Goal: Task Accomplishment & Management: Use online tool/utility

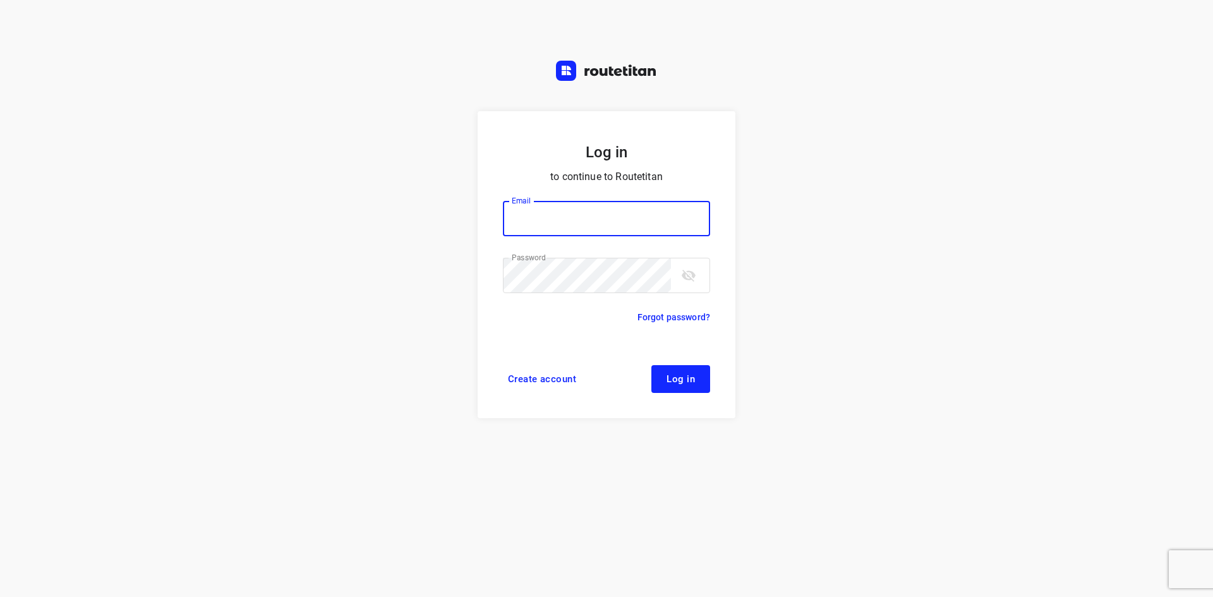
type input "[EMAIL_ADDRESS][DOMAIN_NAME]"
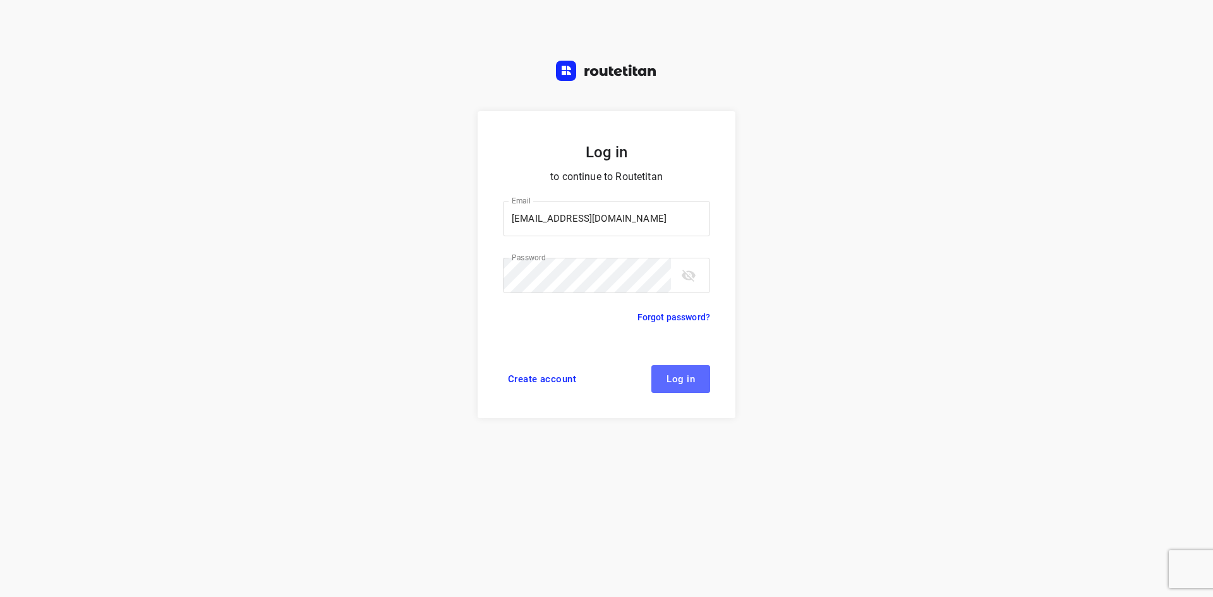
click at [698, 368] on button "Log in" at bounding box center [680, 379] width 59 height 28
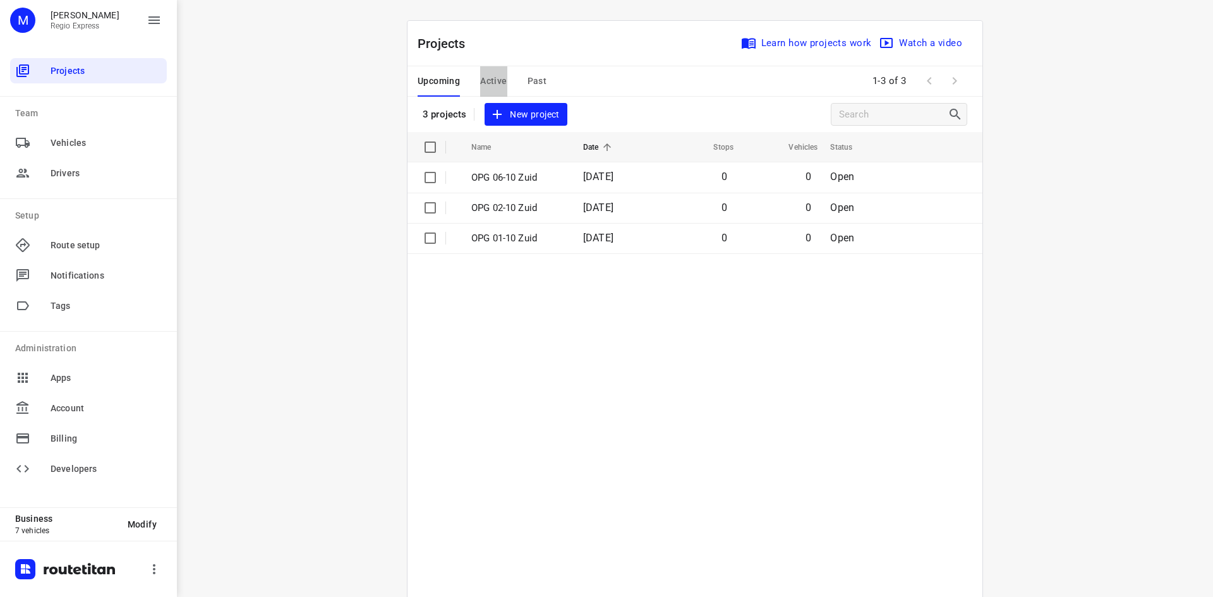
click at [499, 82] on span "Active" at bounding box center [493, 81] width 27 height 16
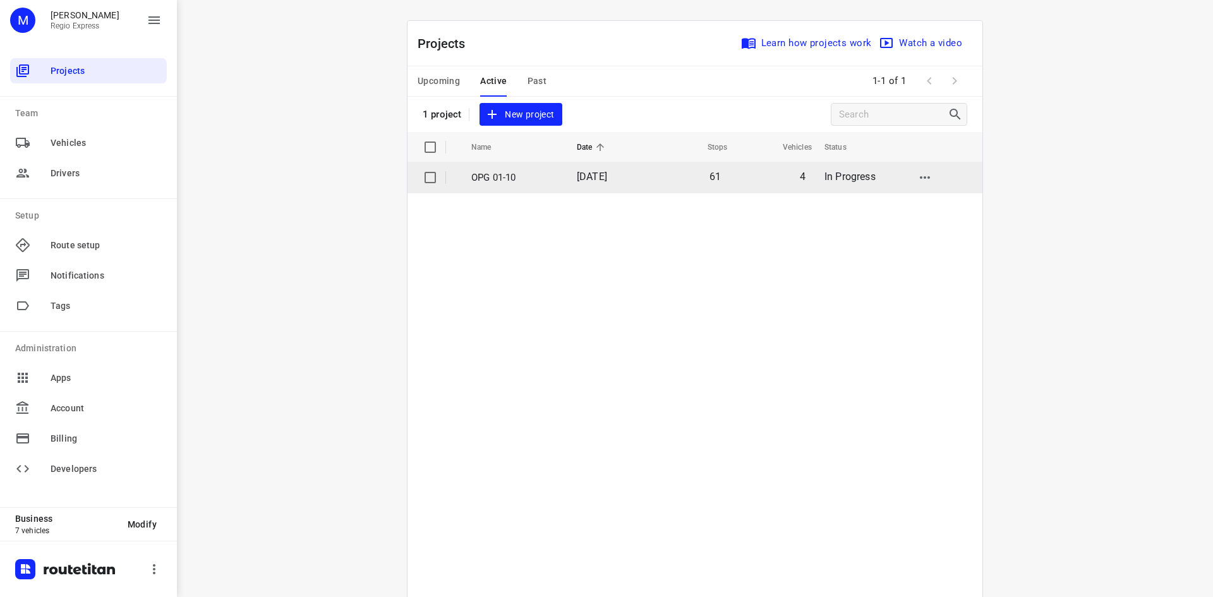
click at [589, 188] on td "[DATE]" at bounding box center [608, 177] width 82 height 30
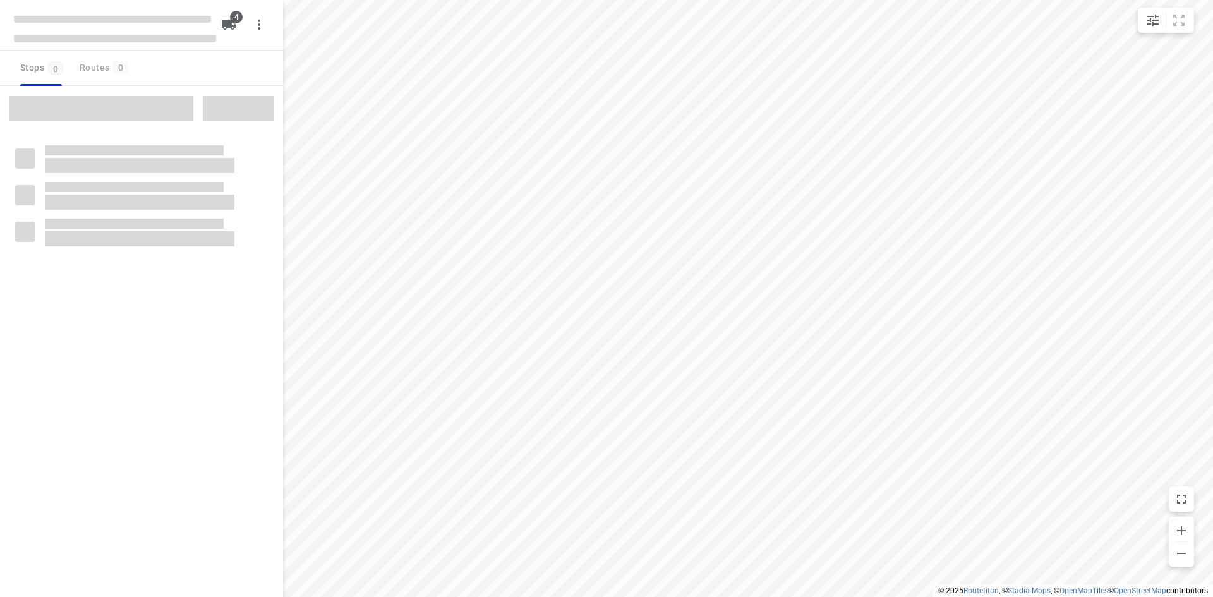
type input "distance"
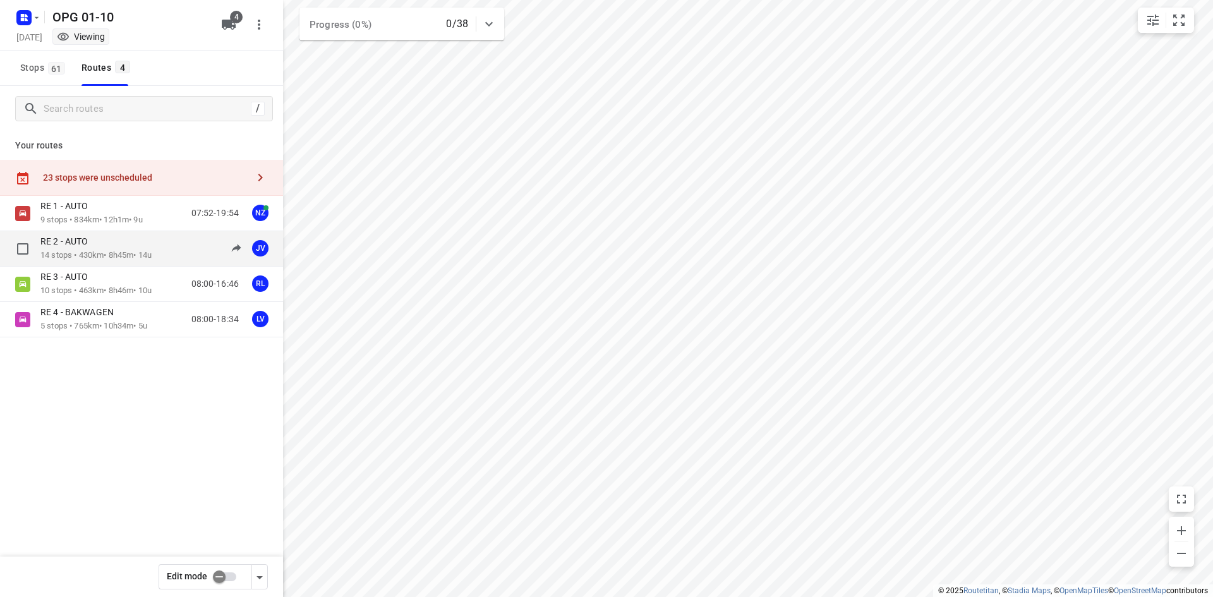
click at [140, 260] on p "14 stops • 430km • 8h45m • 14u" at bounding box center [95, 256] width 111 height 12
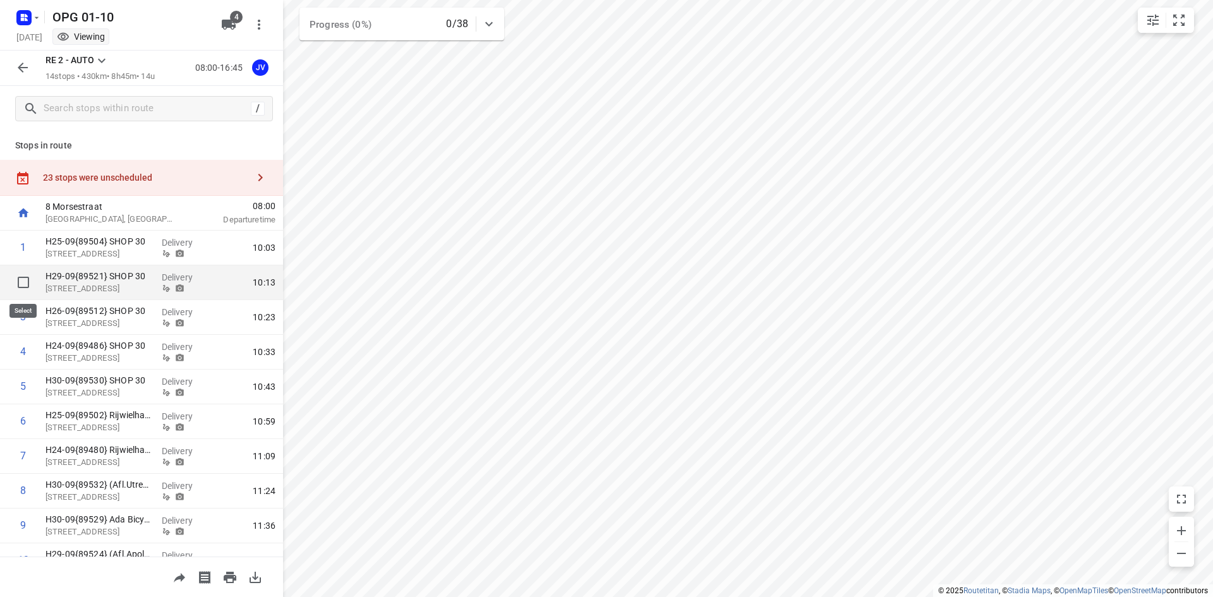
click at [21, 281] on input "checkbox" at bounding box center [23, 282] width 25 height 25
checkbox input "true"
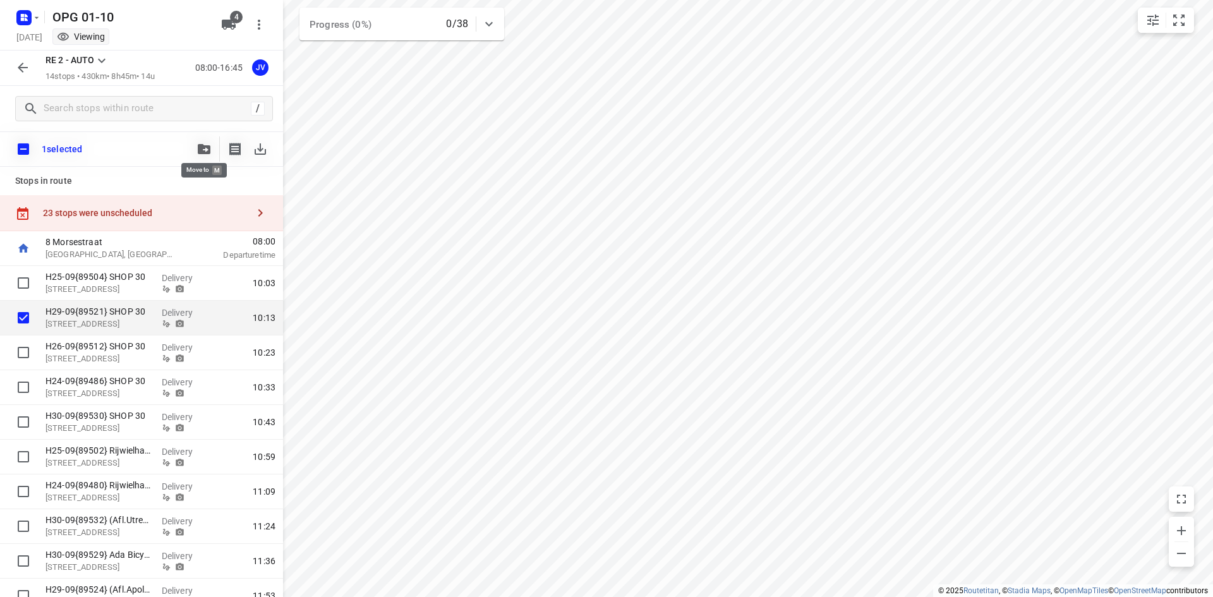
click at [197, 152] on span "button" at bounding box center [204, 149] width 15 height 10
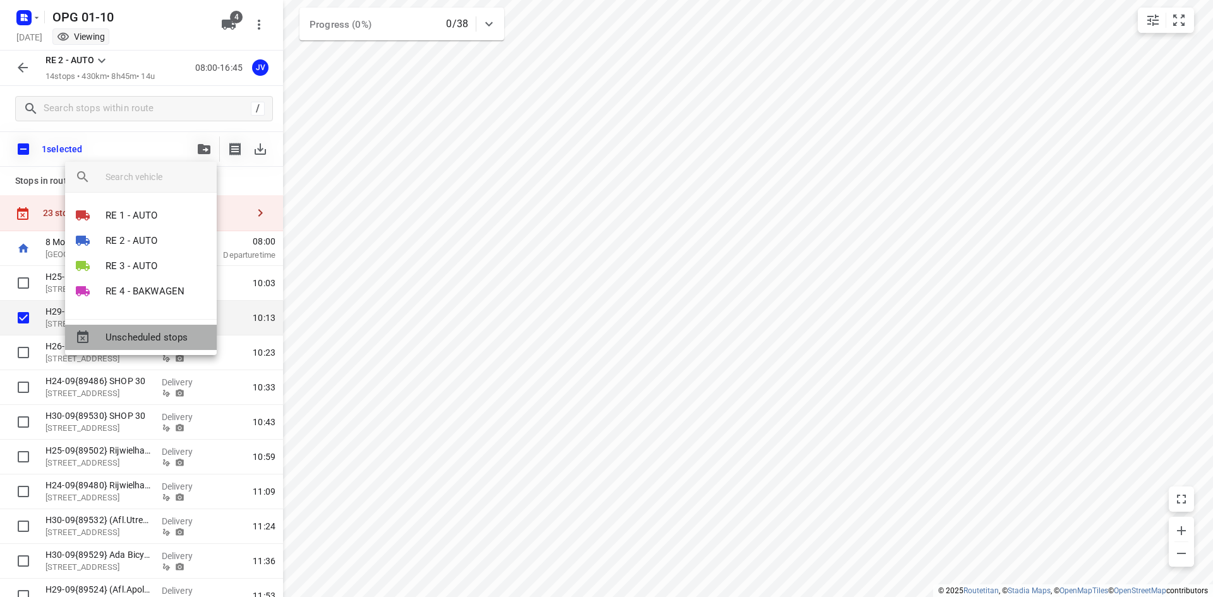
click at [116, 330] on span "Unscheduled stops" at bounding box center [156, 337] width 101 height 15
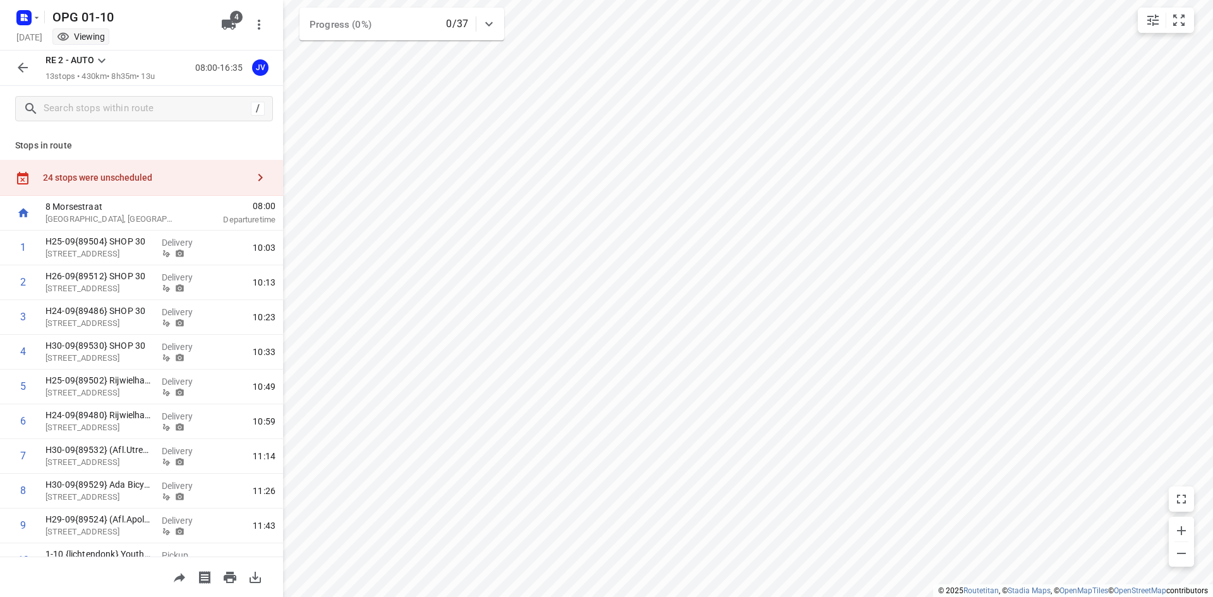
click at [20, 69] on icon "button" at bounding box center [23, 68] width 10 height 10
